Goal: Information Seeking & Learning: Learn about a topic

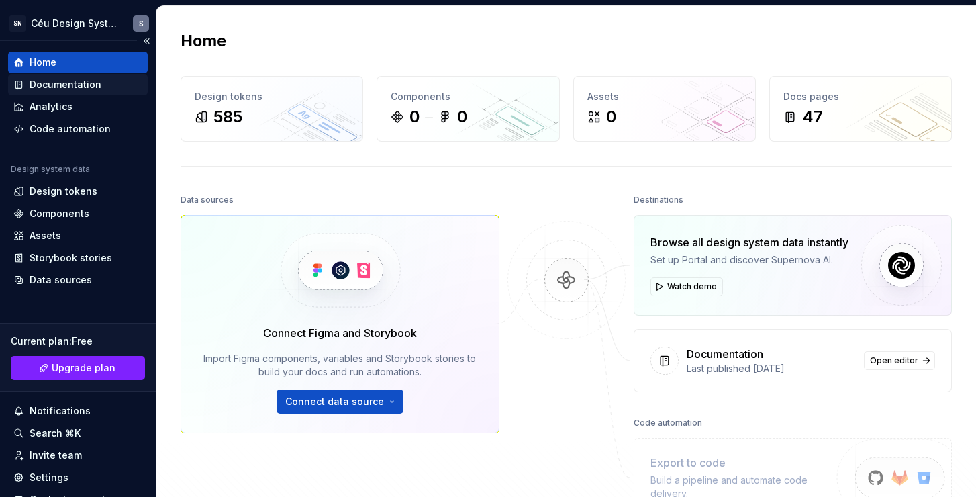
click at [70, 89] on div "Documentation" at bounding box center [66, 84] width 72 height 13
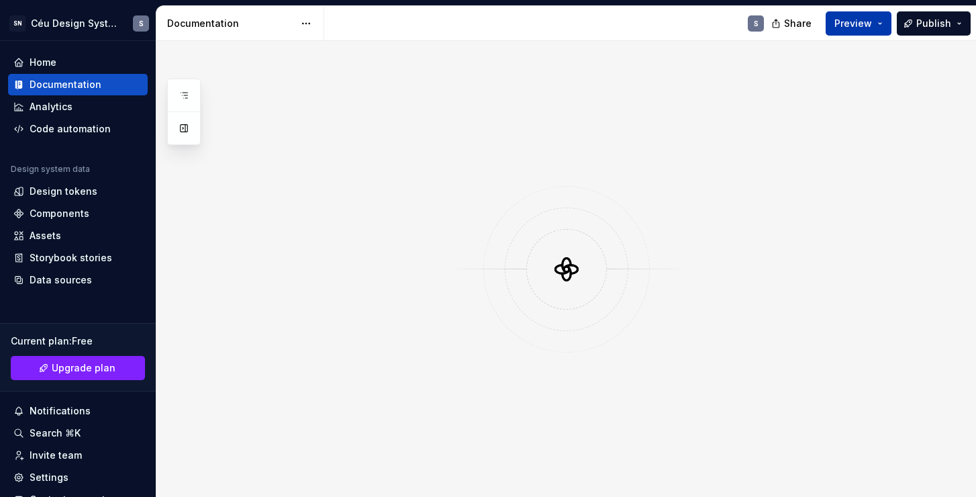
click at [870, 24] on span "Preview" at bounding box center [854, 23] width 38 height 13
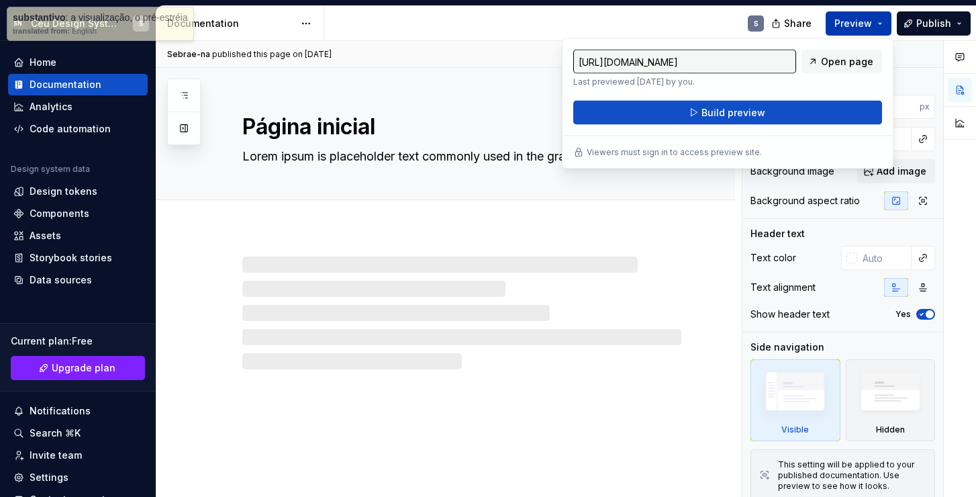
click at [864, 24] on span "Preview" at bounding box center [854, 23] width 38 height 13
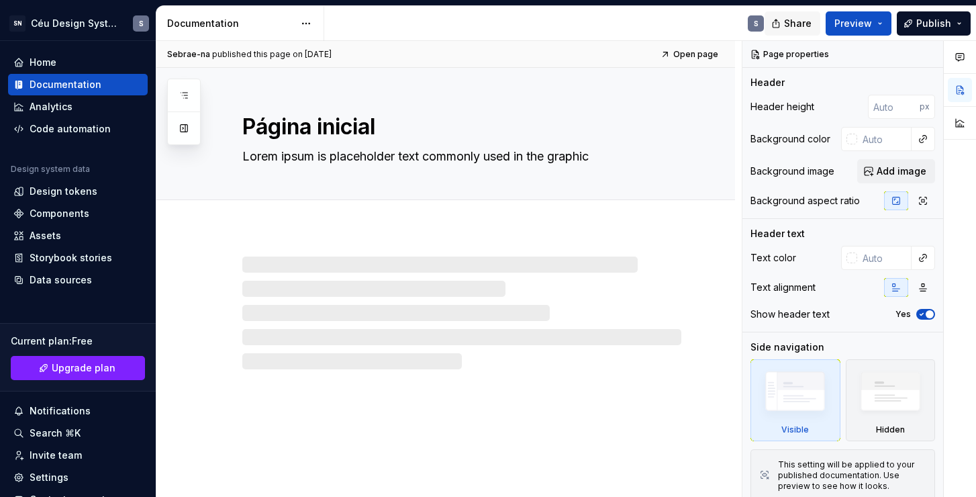
click at [793, 26] on span "Share" at bounding box center [798, 23] width 28 height 13
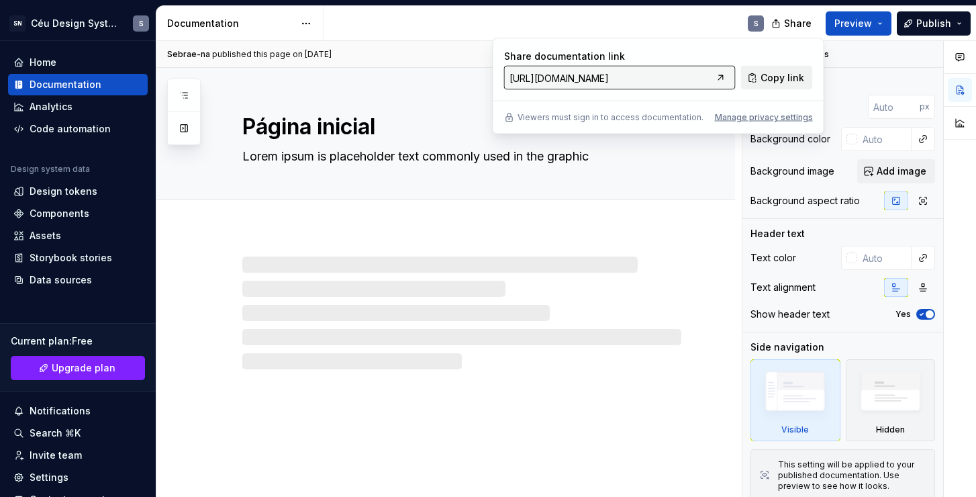
click at [776, 79] on span "Copy link" at bounding box center [783, 77] width 44 height 13
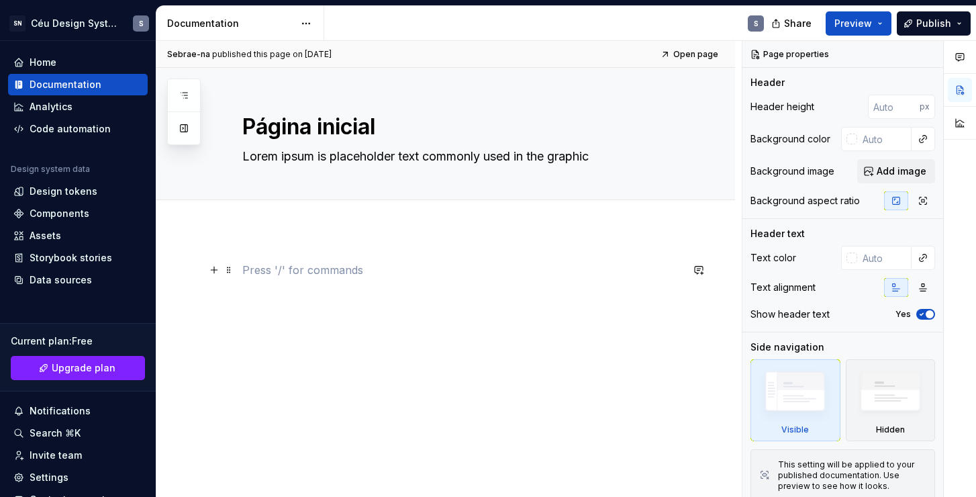
click at [537, 262] on p at bounding box center [461, 270] width 439 height 16
type textarea "*"
click at [46, 65] on div "Home" at bounding box center [43, 62] width 27 height 13
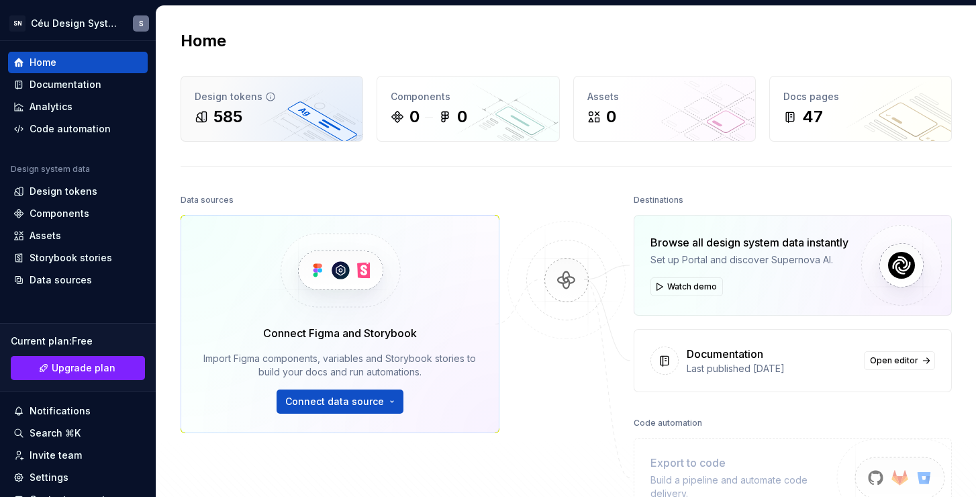
click at [214, 104] on div "Design tokens 585" at bounding box center [271, 109] width 181 height 64
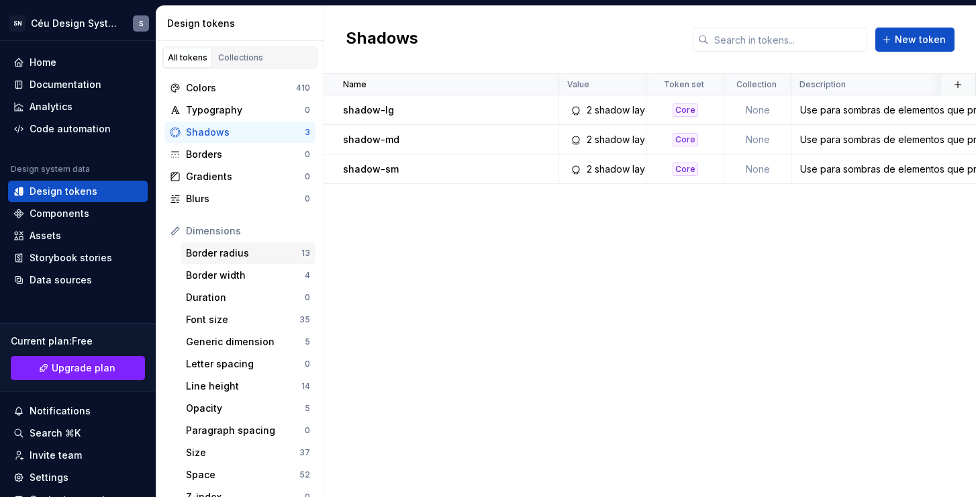
click at [218, 248] on div "Border radius" at bounding box center [243, 252] width 115 height 13
